Goal: Information Seeking & Learning: Learn about a topic

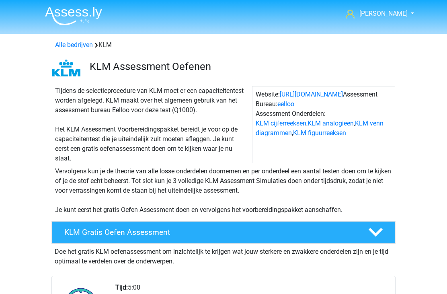
scroll to position [511, 0]
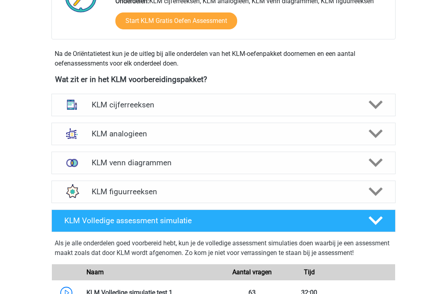
click at [378, 134] on polygon at bounding box center [376, 134] width 14 height 9
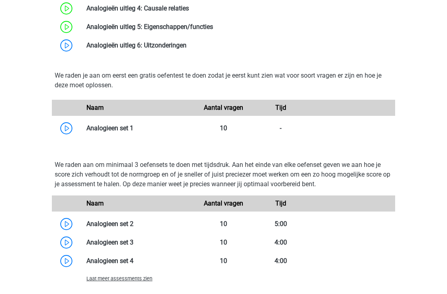
scroll to position [636, 0]
click at [133, 126] on link at bounding box center [133, 128] width 0 height 8
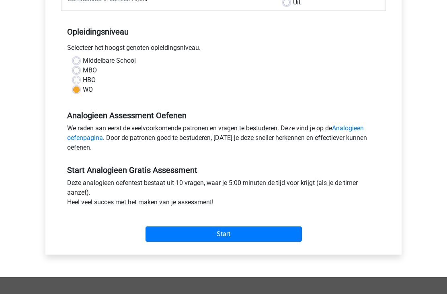
scroll to position [146, 0]
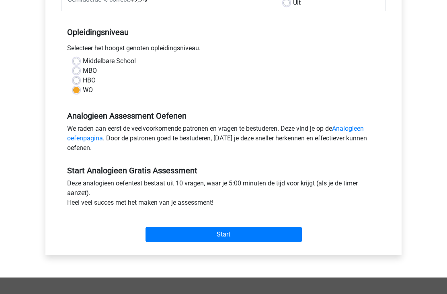
click at [262, 232] on input "Start" at bounding box center [224, 234] width 156 height 15
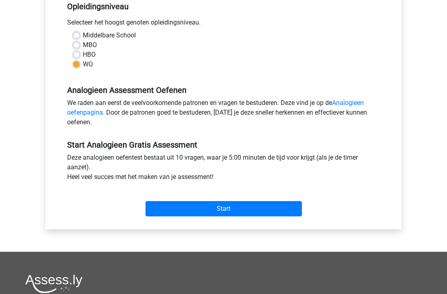
click at [183, 211] on input "Start" at bounding box center [224, 208] width 156 height 15
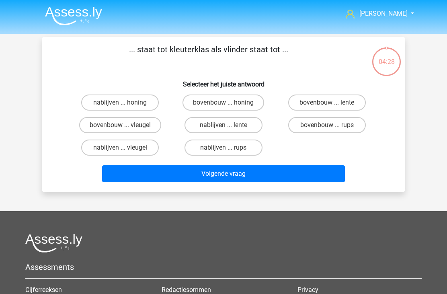
click at [330, 127] on input "bovenbouw ... rups" at bounding box center [329, 127] width 5 height 5
radio input "true"
click at [271, 172] on button "Volgende vraag" at bounding box center [223, 173] width 243 height 17
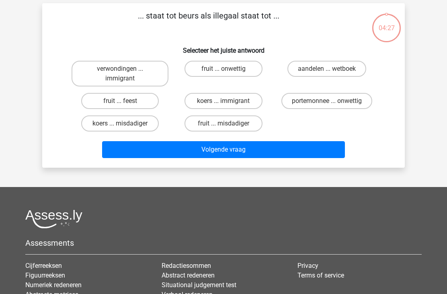
scroll to position [37, 0]
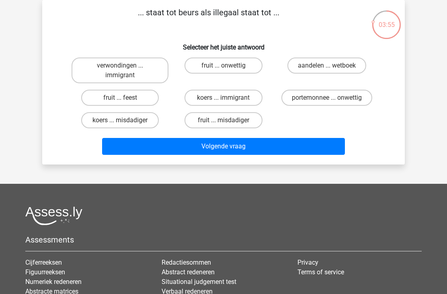
click at [128, 125] on label "koers ... misdadiger" at bounding box center [120, 120] width 78 height 16
click at [125, 125] on input "koers ... misdadiger" at bounding box center [122, 122] width 5 height 5
radio input "true"
click at [151, 150] on button "Volgende vraag" at bounding box center [223, 146] width 243 height 17
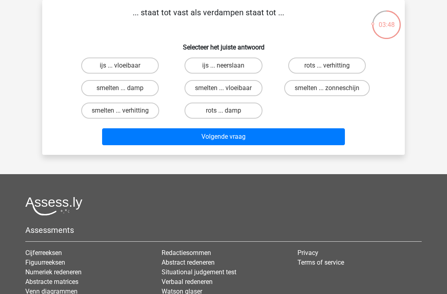
click at [132, 68] on label "ijs ... vloeibaar" at bounding box center [120, 65] width 78 height 16
click at [125, 68] on input "ijs ... vloeibaar" at bounding box center [122, 68] width 5 height 5
radio input "true"
click at [148, 90] on label "smelten ... damp" at bounding box center [120, 88] width 78 height 16
click at [125, 90] on input "smelten ... damp" at bounding box center [122, 90] width 5 height 5
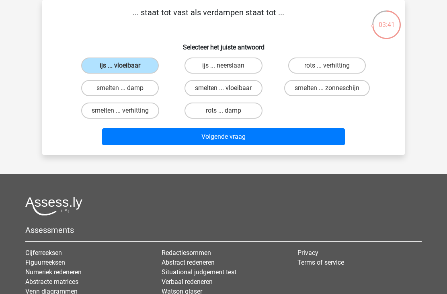
radio input "true"
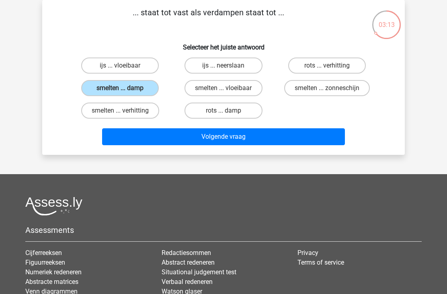
click at [148, 66] on label "ijs ... vloeibaar" at bounding box center [120, 65] width 78 height 16
click at [125, 66] on input "ijs ... vloeibaar" at bounding box center [122, 68] width 5 height 5
radio input "true"
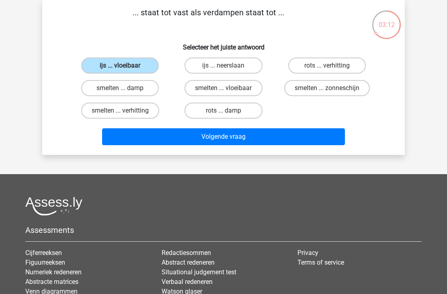
click at [179, 138] on button "Volgende vraag" at bounding box center [223, 136] width 243 height 17
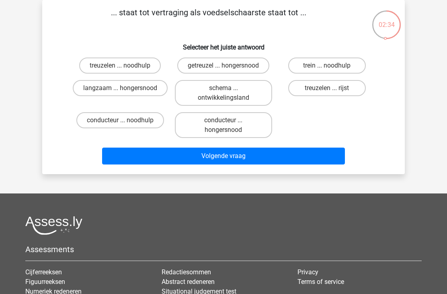
click at [138, 90] on label "langzaam ... hongersnood" at bounding box center [120, 88] width 95 height 16
click at [125, 90] on input "langzaam ... hongersnood" at bounding box center [122, 90] width 5 height 5
radio input "true"
click at [193, 158] on button "Volgende vraag" at bounding box center [223, 156] width 243 height 17
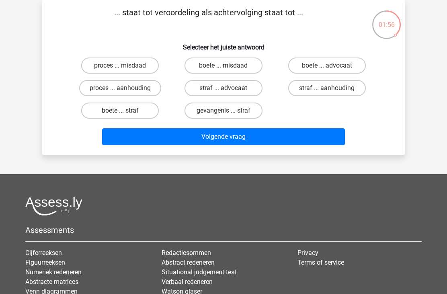
click at [235, 66] on label "boete ... misdaad" at bounding box center [224, 65] width 78 height 16
click at [229, 66] on input "boete ... misdaad" at bounding box center [226, 68] width 5 height 5
radio input "true"
click at [312, 133] on button "Volgende vraag" at bounding box center [223, 136] width 243 height 17
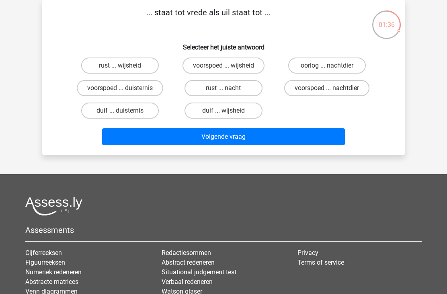
click at [240, 90] on label "rust ... nacht" at bounding box center [224, 88] width 78 height 16
click at [229, 90] on input "rust ... nacht" at bounding box center [226, 90] width 5 height 5
radio input "true"
click at [289, 141] on button "Volgende vraag" at bounding box center [223, 136] width 243 height 17
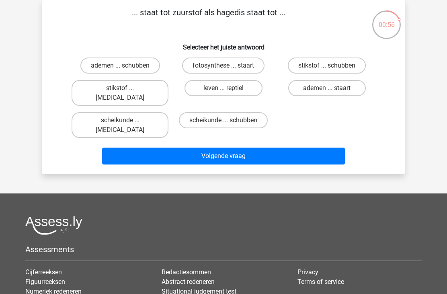
click at [136, 73] on label "ademen ... schubben" at bounding box center [120, 65] width 80 height 16
click at [125, 71] on input "ademen ... schubben" at bounding box center [122, 68] width 5 height 5
radio input "true"
click at [176, 148] on button "Volgende vraag" at bounding box center [223, 156] width 243 height 17
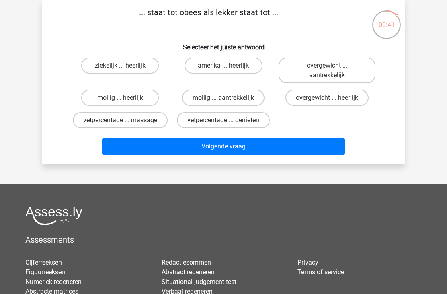
click at [347, 100] on label "overgewicht ... heerlijk" at bounding box center [326, 98] width 83 height 16
click at [332, 100] on input "overgewicht ... heerlijk" at bounding box center [329, 100] width 5 height 5
radio input "true"
click at [326, 147] on button "Volgende vraag" at bounding box center [223, 146] width 243 height 17
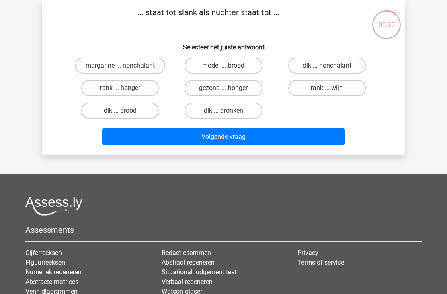
click at [240, 114] on label "dik ... dronken" at bounding box center [224, 111] width 78 height 16
click at [229, 114] on input "dik ... dronken" at bounding box center [226, 113] width 5 height 5
radio input "true"
click at [265, 139] on button "Volgende vraag" at bounding box center [223, 136] width 243 height 17
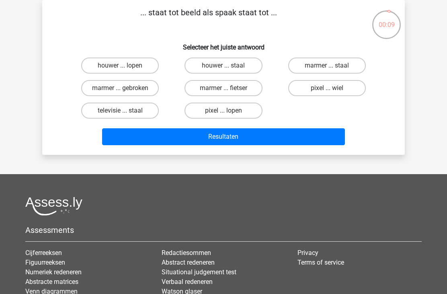
click at [353, 89] on label "pixel ... wiel" at bounding box center [327, 88] width 78 height 16
click at [332, 89] on input "pixel ... wiel" at bounding box center [329, 90] width 5 height 5
radio input "true"
click at [315, 133] on button "Resultaten" at bounding box center [223, 136] width 243 height 17
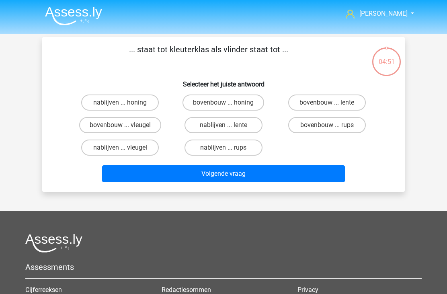
click at [245, 151] on label "nablijven ... rups" at bounding box center [224, 147] width 78 height 16
click at [229, 151] on input "nablijven ... rups" at bounding box center [226, 150] width 5 height 5
radio input "true"
click at [241, 174] on button "Volgende vraag" at bounding box center [223, 173] width 243 height 17
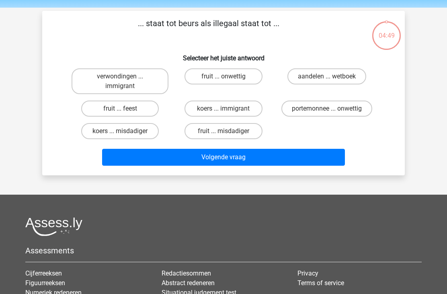
scroll to position [37, 0]
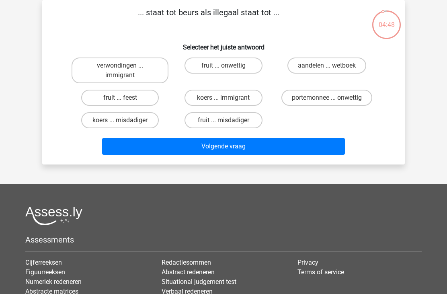
click at [139, 123] on label "koers ... misdadiger" at bounding box center [120, 120] width 78 height 16
click at [125, 123] on input "koers ... misdadiger" at bounding box center [122, 122] width 5 height 5
radio input "true"
click at [173, 147] on button "Volgende vraag" at bounding box center [223, 146] width 243 height 17
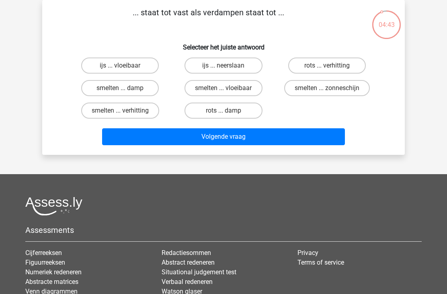
click at [144, 63] on label "ijs ... vloeibaar" at bounding box center [120, 65] width 78 height 16
click at [125, 66] on input "ijs ... vloeibaar" at bounding box center [122, 68] width 5 height 5
radio input "true"
click at [173, 139] on button "Volgende vraag" at bounding box center [223, 136] width 243 height 17
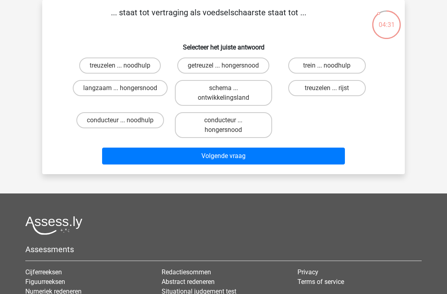
click at [148, 89] on label "langzaam ... hongersnood" at bounding box center [120, 88] width 95 height 16
click at [125, 89] on input "langzaam ... hongersnood" at bounding box center [122, 90] width 5 height 5
radio input "true"
click at [172, 158] on button "Volgende vraag" at bounding box center [223, 156] width 243 height 17
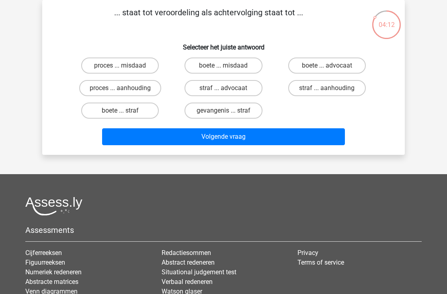
click at [304, 93] on label "straf ... aanhouding" at bounding box center [327, 88] width 78 height 16
click at [327, 93] on input "straf ... aanhouding" at bounding box center [329, 90] width 5 height 5
radio input "true"
click at [224, 141] on button "Volgende vraag" at bounding box center [223, 136] width 243 height 17
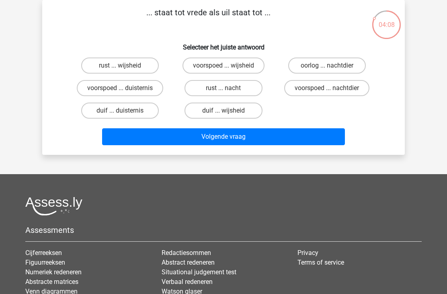
click at [242, 88] on label "rust ... nacht" at bounding box center [224, 88] width 78 height 16
click at [229, 88] on input "rust ... nacht" at bounding box center [226, 90] width 5 height 5
radio input "true"
click at [209, 137] on button "Volgende vraag" at bounding box center [223, 136] width 243 height 17
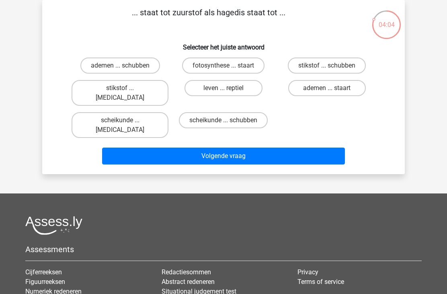
click at [141, 65] on label "ademen ... schubben" at bounding box center [120, 65] width 80 height 16
click at [125, 66] on input "ademen ... schubben" at bounding box center [122, 68] width 5 height 5
radio input "true"
click at [185, 148] on button "Volgende vraag" at bounding box center [223, 156] width 243 height 17
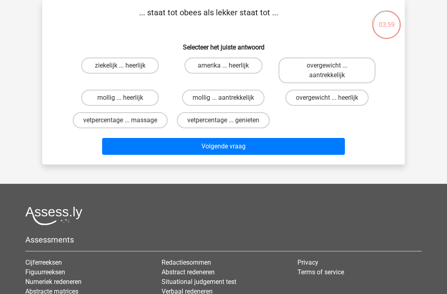
click at [304, 103] on label "overgewicht ... heerlijk" at bounding box center [326, 98] width 83 height 16
click at [327, 103] on input "overgewicht ... heerlijk" at bounding box center [329, 100] width 5 height 5
radio input "true"
click at [232, 148] on button "Volgende vraag" at bounding box center [223, 146] width 243 height 17
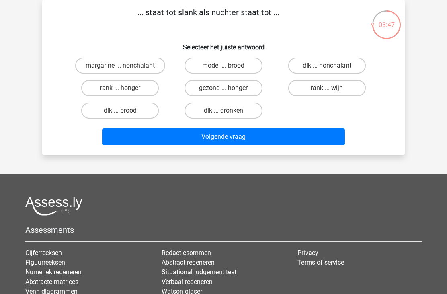
click at [242, 113] on label "dik ... dronken" at bounding box center [224, 111] width 78 height 16
click at [229, 113] on input "dik ... dronken" at bounding box center [226, 113] width 5 height 5
radio input "true"
click at [228, 138] on button "Volgende vraag" at bounding box center [223, 136] width 243 height 17
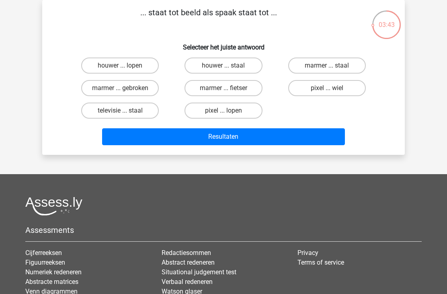
click at [305, 88] on label "pixel ... wiel" at bounding box center [327, 88] width 78 height 16
click at [327, 88] on input "pixel ... wiel" at bounding box center [329, 90] width 5 height 5
radio input "true"
click at [253, 140] on button "Resultaten" at bounding box center [223, 136] width 243 height 17
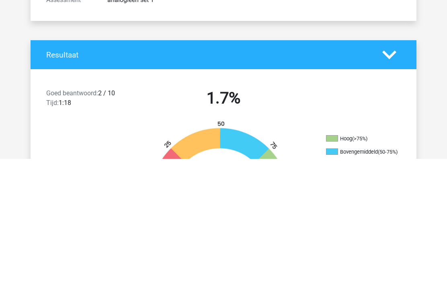
scroll to position [129, 0]
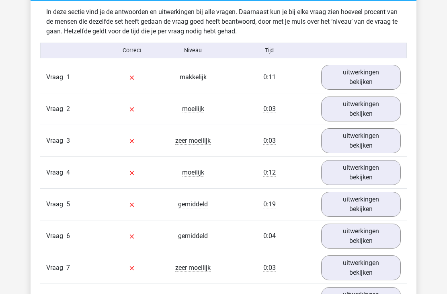
click at [379, 78] on link "uitwerkingen bekijken" at bounding box center [361, 77] width 80 height 25
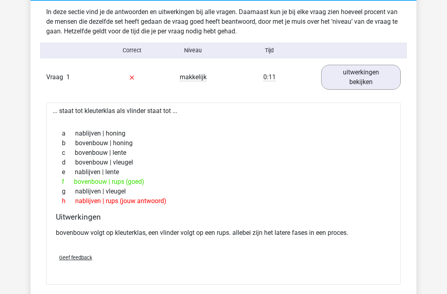
click at [388, 82] on link "uitwerkingen bekijken" at bounding box center [361, 77] width 80 height 25
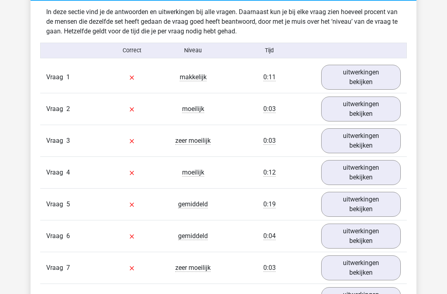
click at [382, 113] on link "uitwerkingen bekijken" at bounding box center [361, 108] width 80 height 25
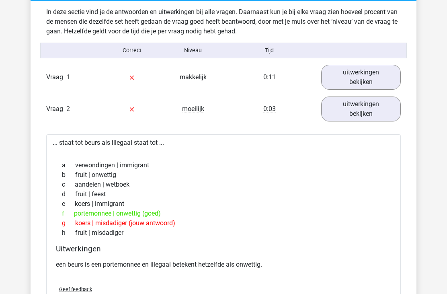
click at [384, 110] on link "uitwerkingen bekijken" at bounding box center [361, 108] width 80 height 25
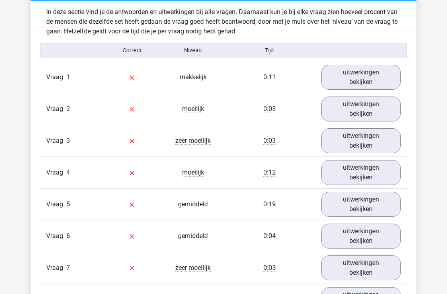
click at [382, 141] on link "uitwerkingen bekijken" at bounding box center [361, 140] width 80 height 25
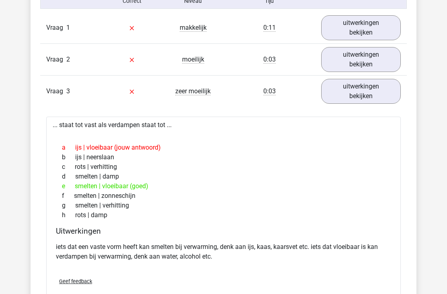
scroll to position [515, 0]
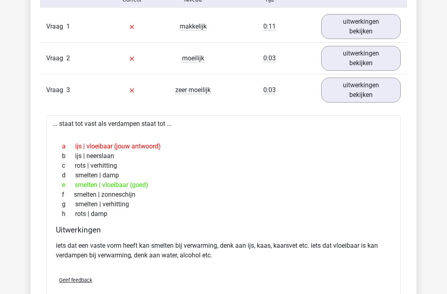
click at [384, 86] on link "uitwerkingen bekijken" at bounding box center [361, 90] width 80 height 25
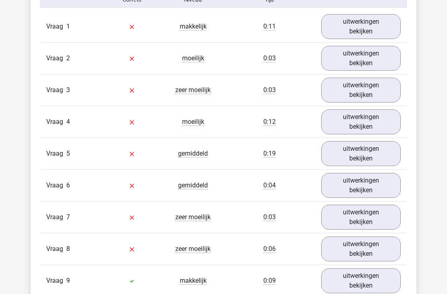
click at [384, 123] on link "uitwerkingen bekijken" at bounding box center [361, 121] width 80 height 25
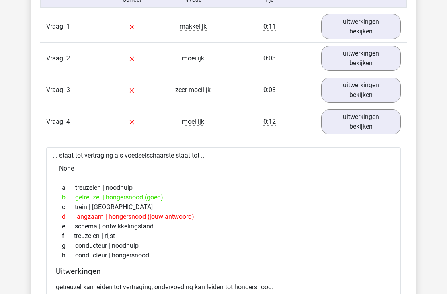
click at [389, 125] on link "uitwerkingen bekijken" at bounding box center [361, 121] width 80 height 25
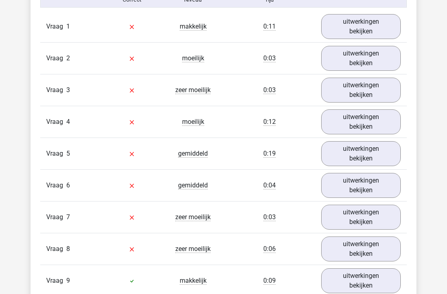
click at [378, 148] on link "uitwerkingen bekijken" at bounding box center [361, 153] width 80 height 25
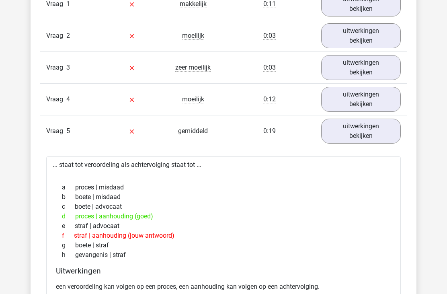
scroll to position [538, 0]
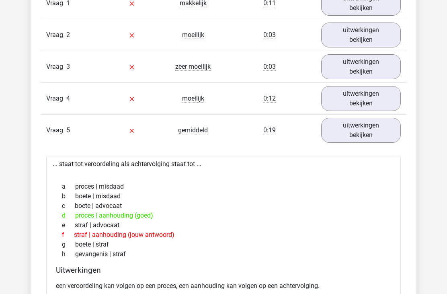
click at [395, 139] on link "uitwerkingen bekijken" at bounding box center [361, 130] width 80 height 25
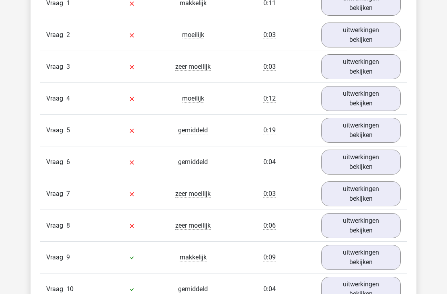
click at [377, 164] on link "uitwerkingen bekijken" at bounding box center [361, 162] width 80 height 25
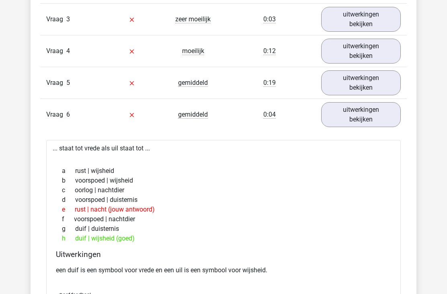
scroll to position [586, 0]
click at [367, 111] on link "uitwerkingen bekijken" at bounding box center [361, 114] width 80 height 25
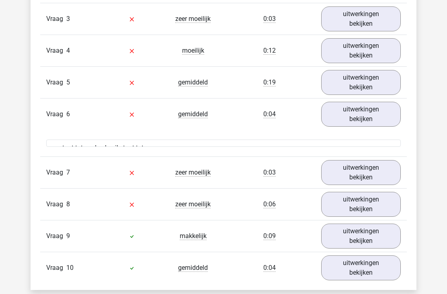
scroll to position [586, 0]
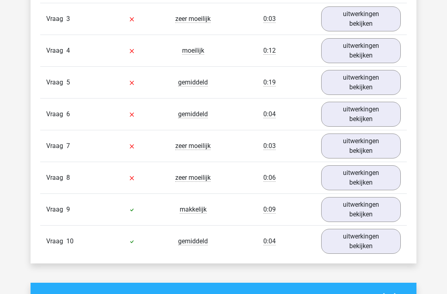
click at [367, 154] on link "uitwerkingen bekijken" at bounding box center [361, 145] width 80 height 25
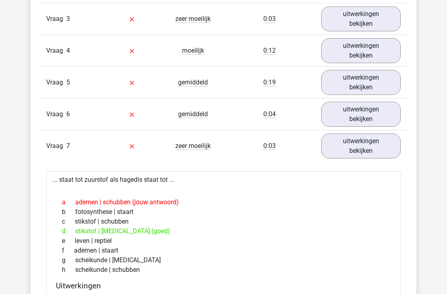
click at [388, 153] on link "uitwerkingen bekijken" at bounding box center [361, 145] width 80 height 25
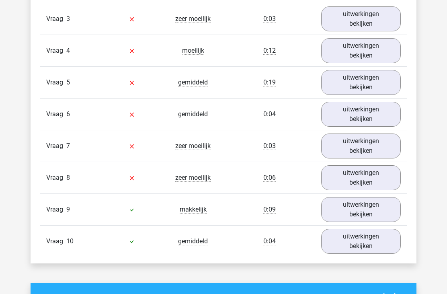
click at [386, 176] on link "uitwerkingen bekijken" at bounding box center [361, 177] width 80 height 25
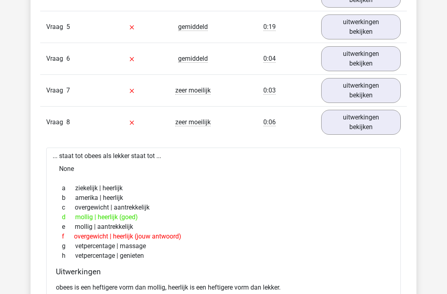
scroll to position [642, 0]
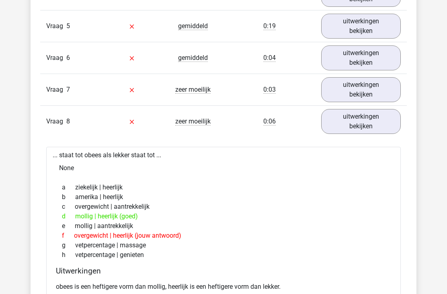
click at [391, 127] on link "uitwerkingen bekijken" at bounding box center [361, 121] width 80 height 25
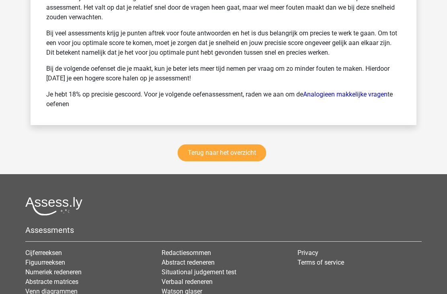
scroll to position [1188, 0]
click at [252, 155] on link "Terug naar het overzicht" at bounding box center [222, 153] width 88 height 17
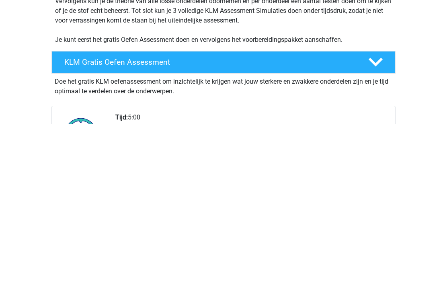
scroll to position [266, 0]
